Goal: Task Accomplishment & Management: Complete application form

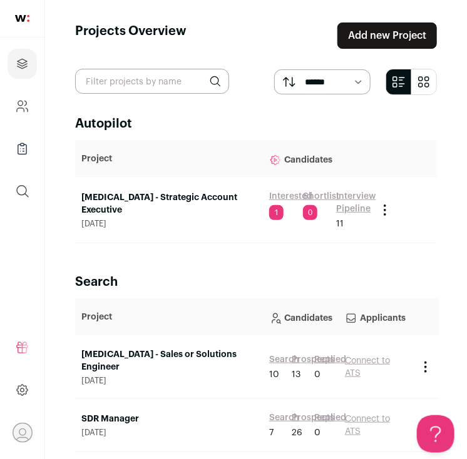
click at [395, 36] on link "Add new Project" at bounding box center [386, 36] width 99 height 26
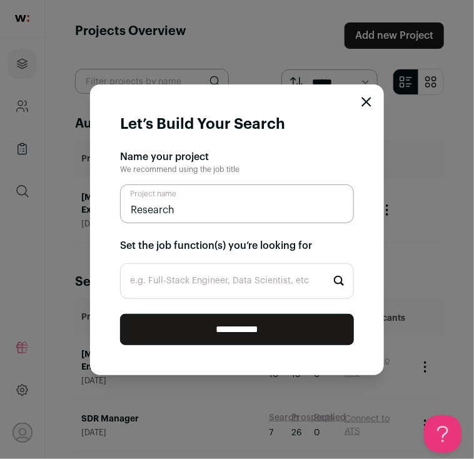
type input "Research"
click at [218, 280] on input "e.g. Full-Stack Engineer, Data Scientist, etc" at bounding box center [237, 281] width 234 height 36
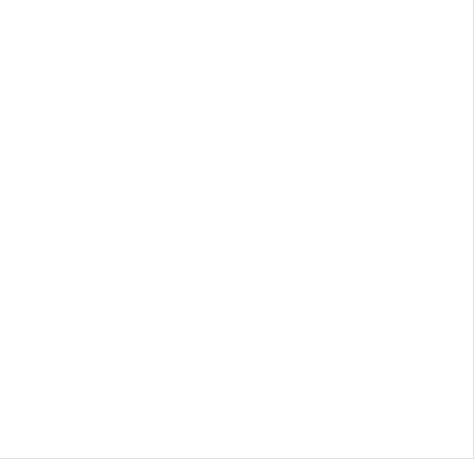
type input "Full"
